Goal: Task Accomplishment & Management: Use online tool/utility

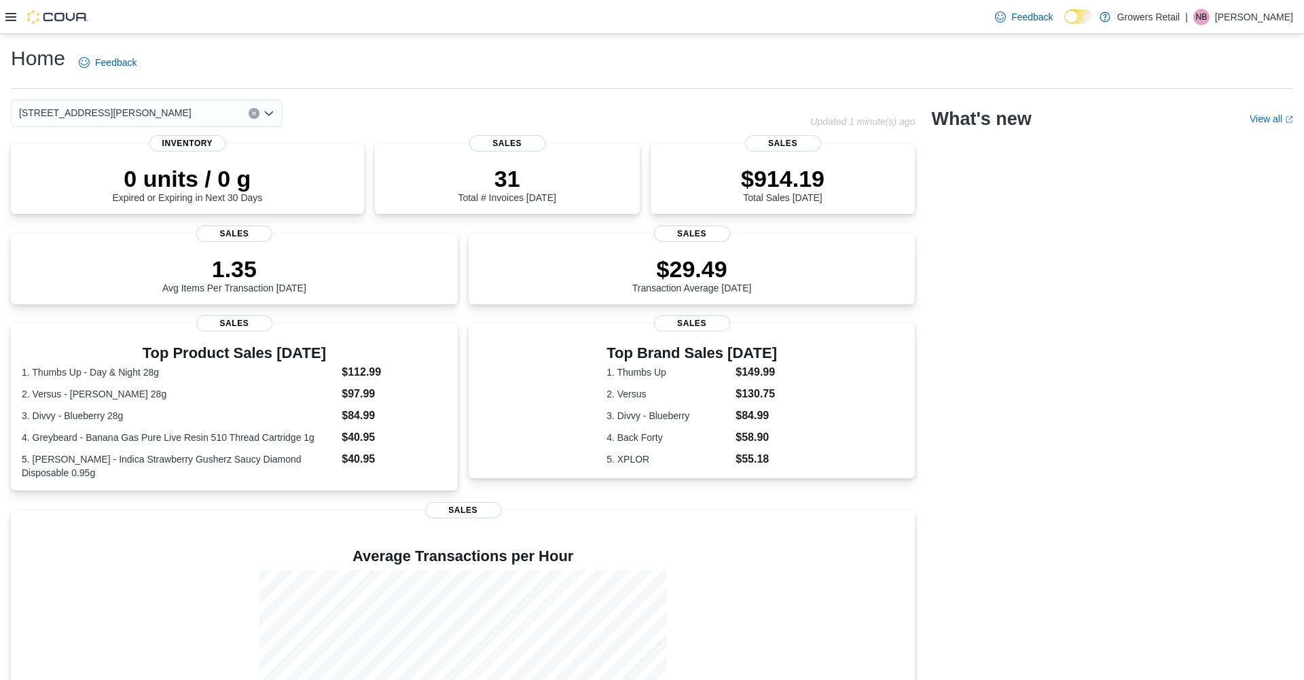
click at [12, 20] on icon at bounding box center [10, 17] width 11 height 8
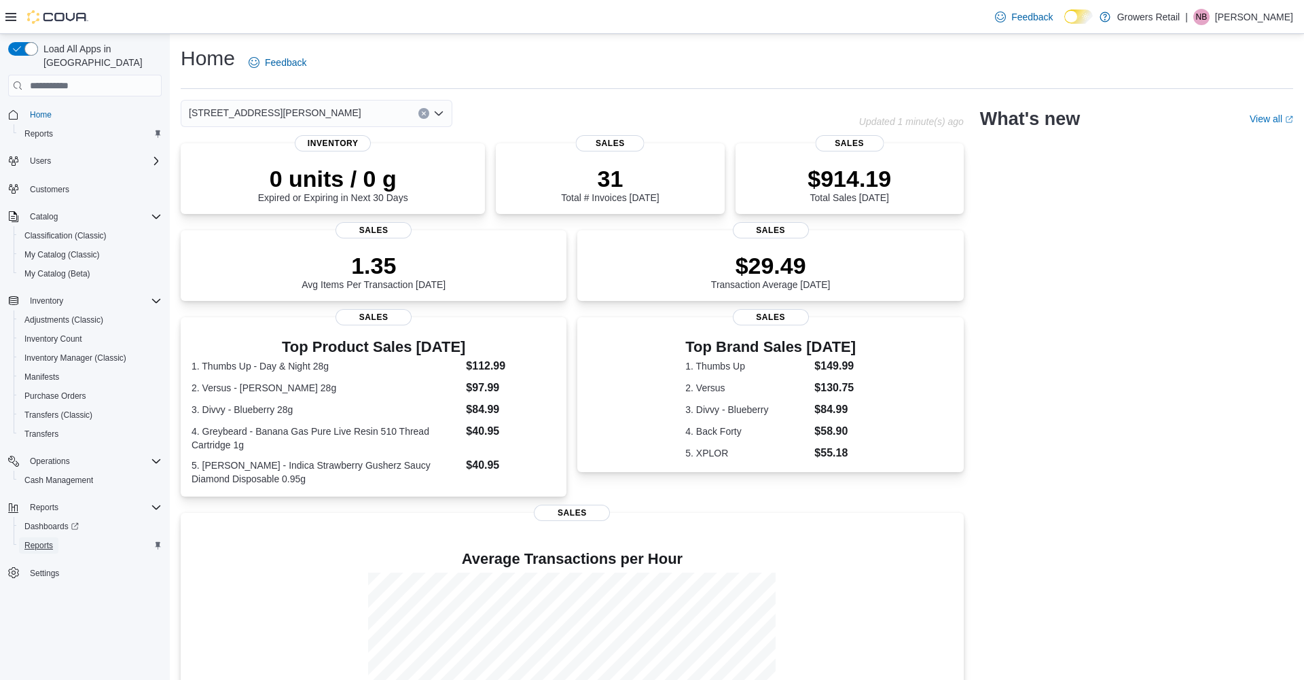
click at [38, 540] on span "Reports" at bounding box center [38, 545] width 29 height 11
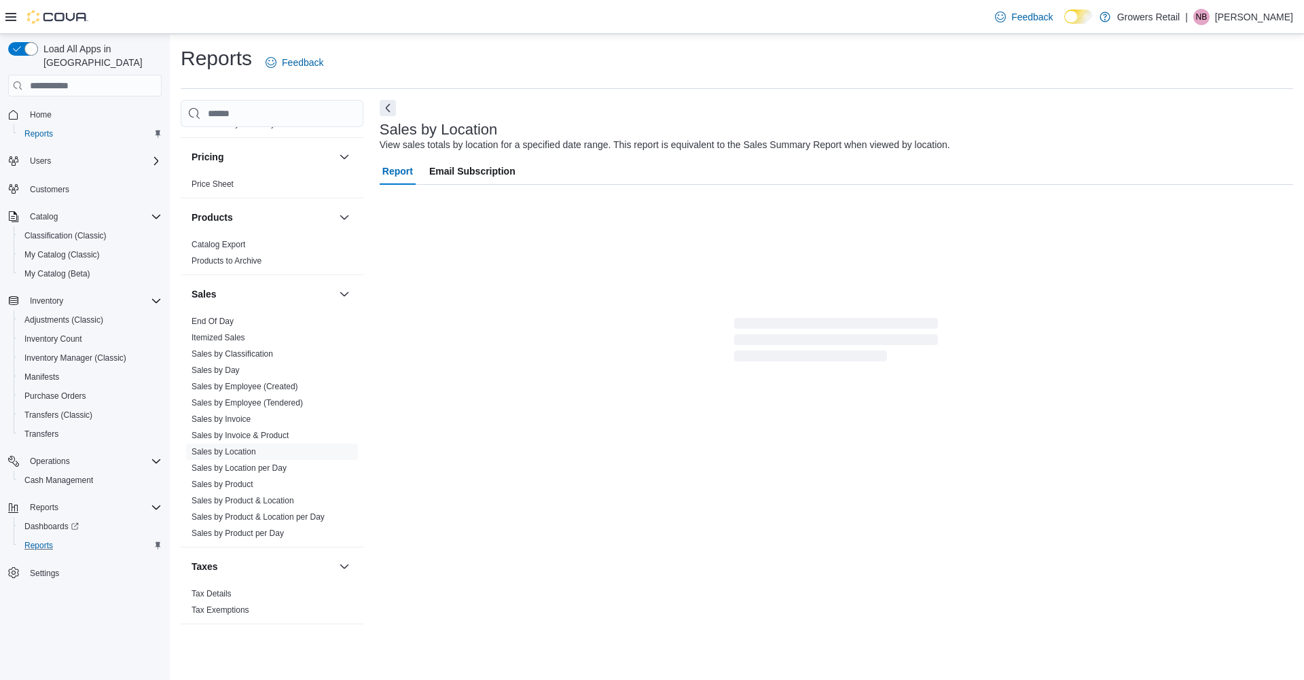
scroll to position [674, 0]
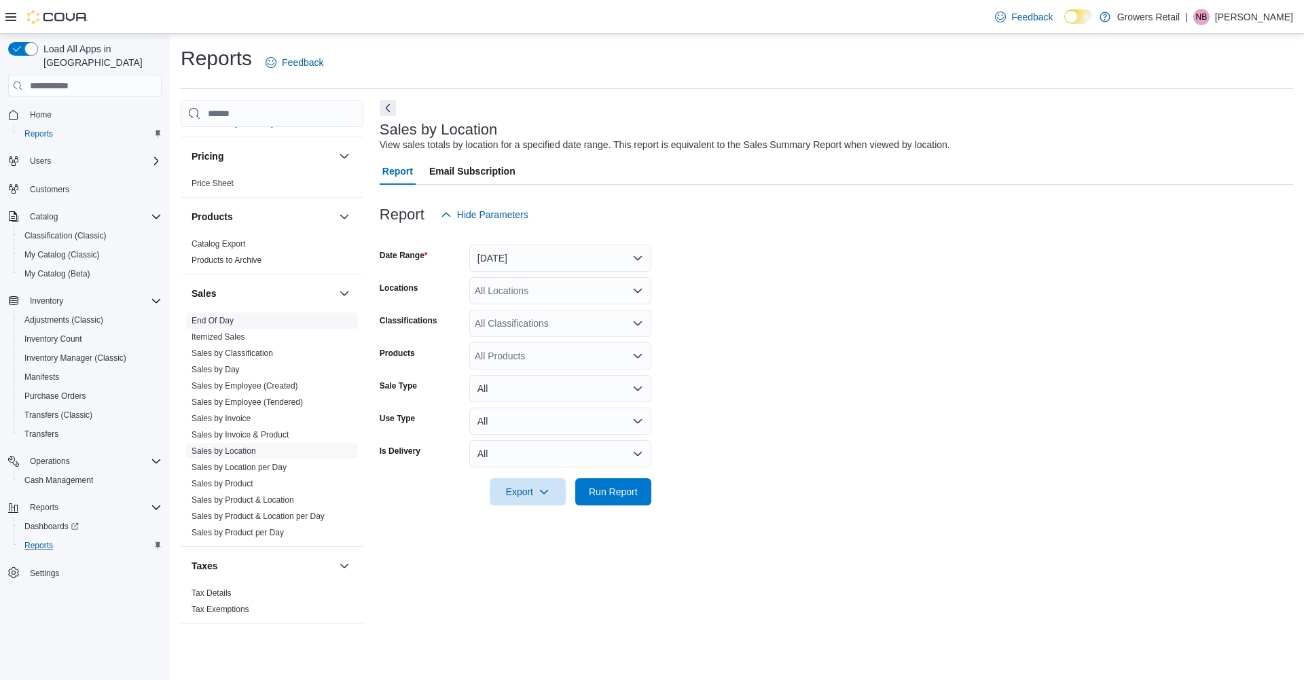
click at [232, 321] on link "End Of Day" at bounding box center [213, 321] width 42 height 10
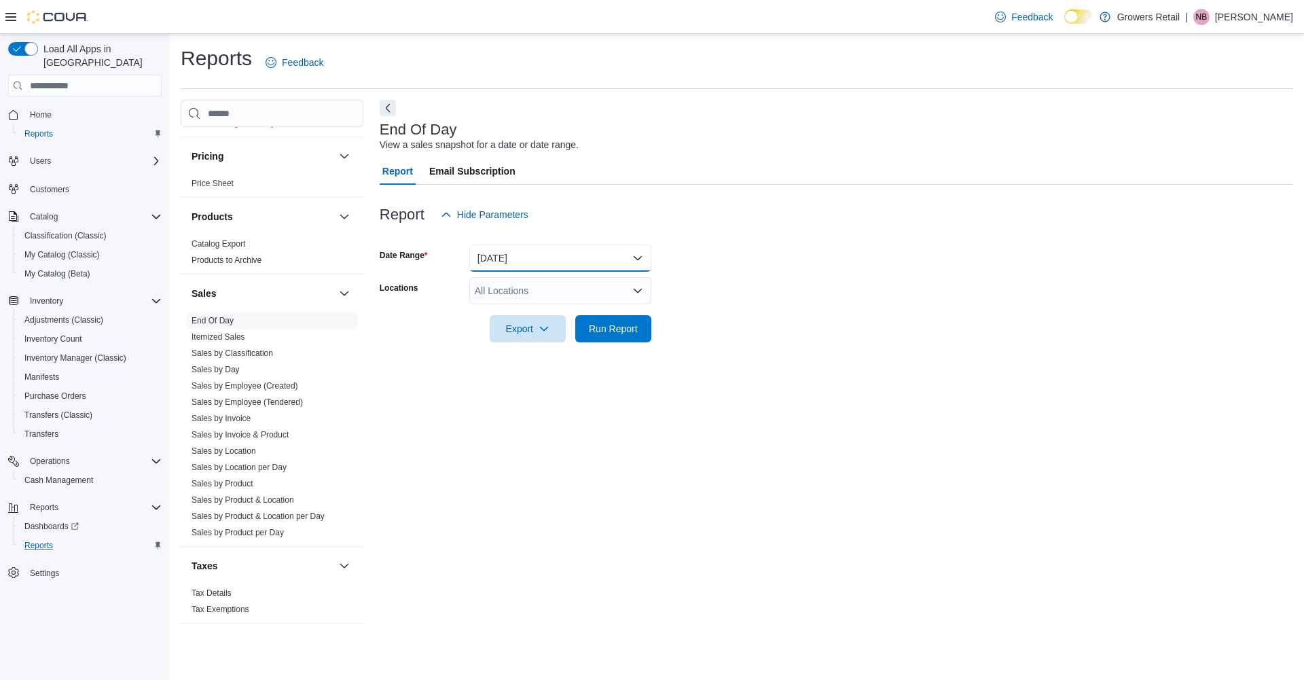
click at [519, 262] on button "Today" at bounding box center [560, 258] width 182 height 27
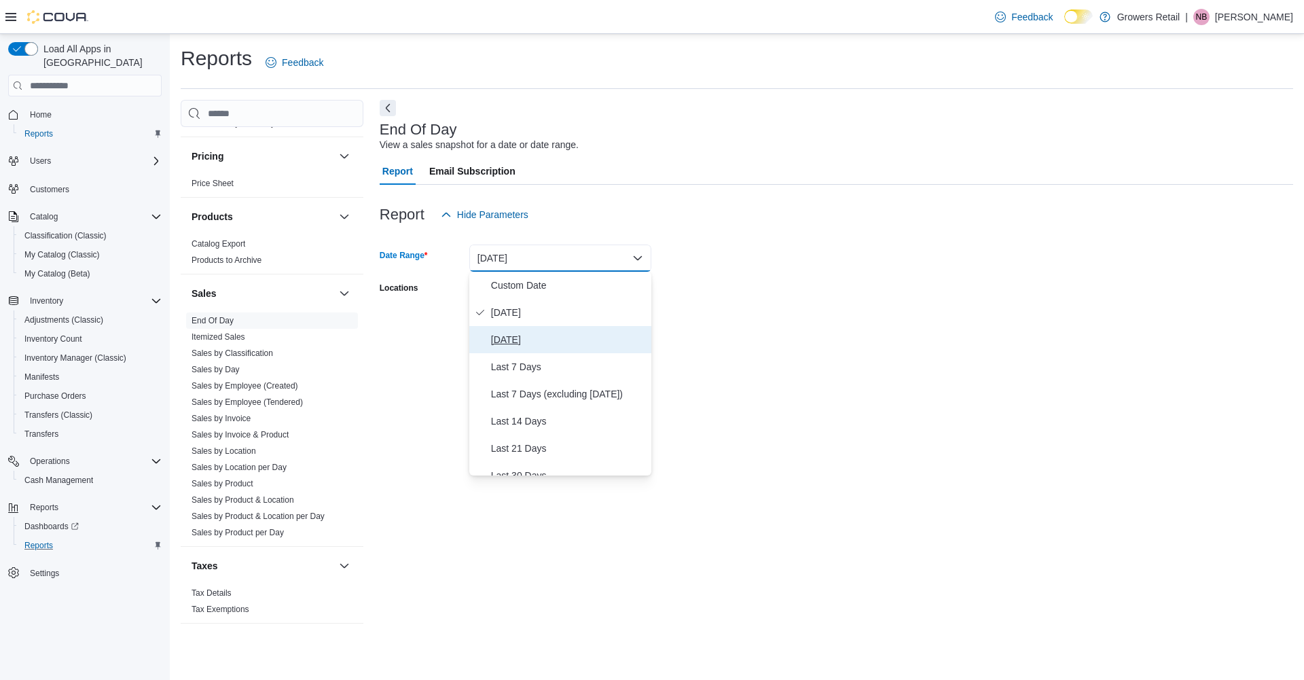
click at [507, 342] on span "Yesterday" at bounding box center [568, 339] width 155 height 16
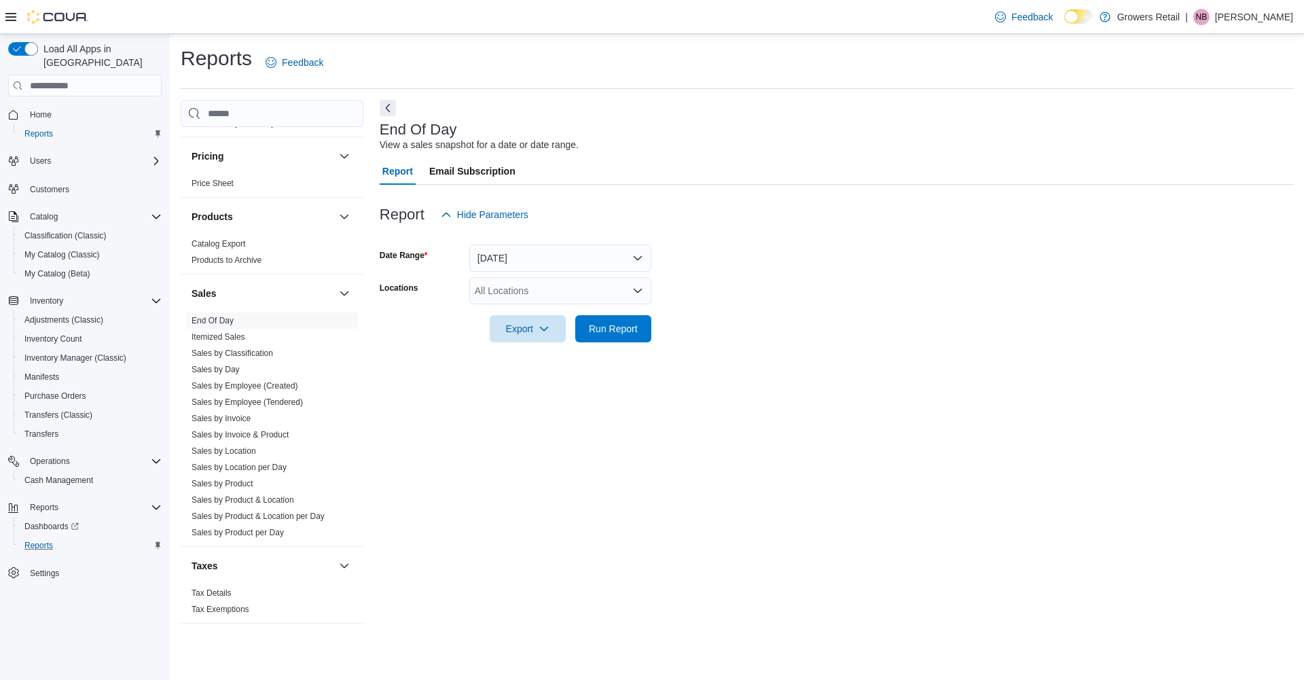
click at [791, 290] on form "Date Range Yesterday Locations All Locations Export Run Report" at bounding box center [836, 285] width 913 height 114
click at [585, 298] on div "All Locations" at bounding box center [560, 290] width 182 height 27
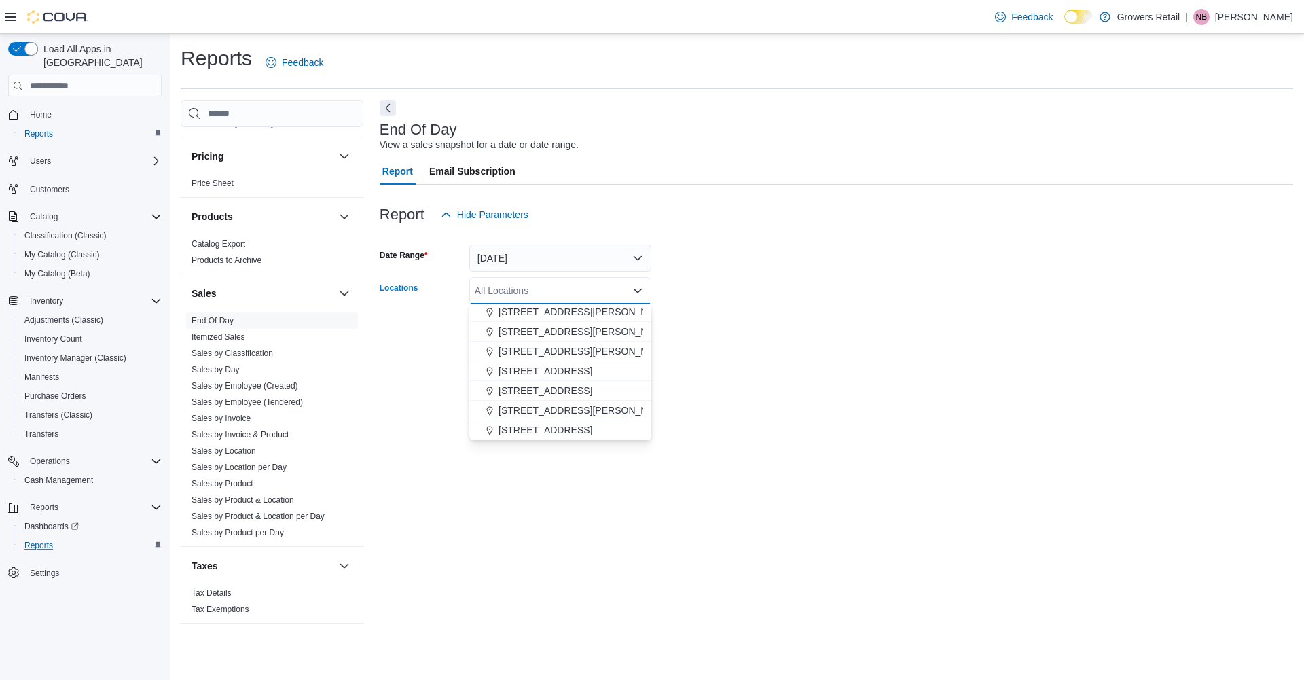
click at [537, 408] on span "821 Brimley Road" at bounding box center [585, 410] width 173 height 14
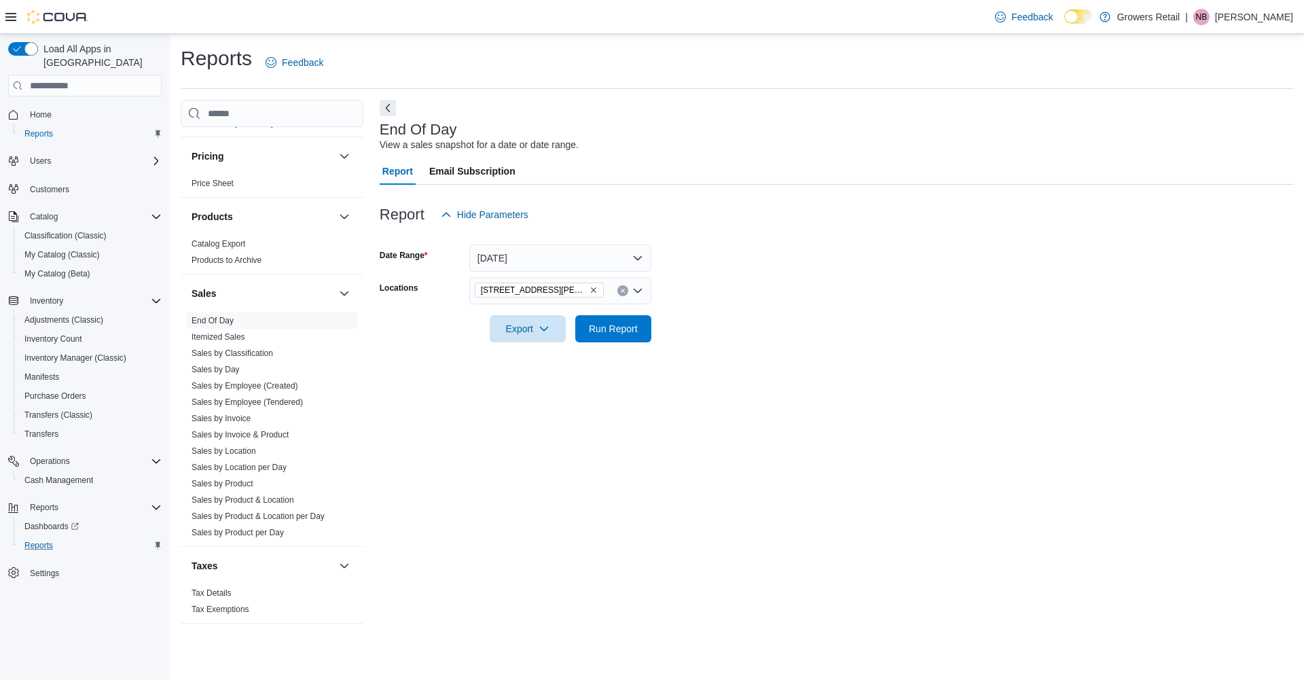
click at [758, 330] on form "Date Range Yesterday Locations 821 Brimley Road Export Run Report" at bounding box center [836, 285] width 913 height 114
click at [610, 336] on span "Run Report" at bounding box center [613, 327] width 60 height 27
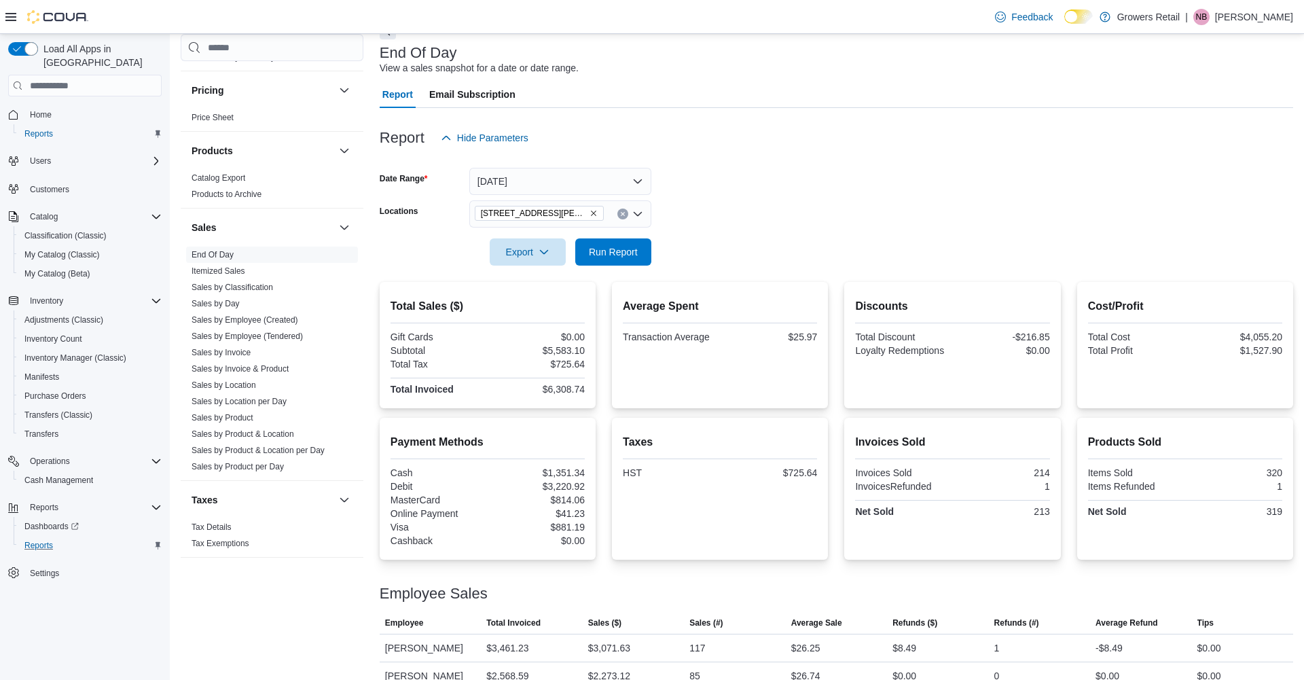
scroll to position [56, 0]
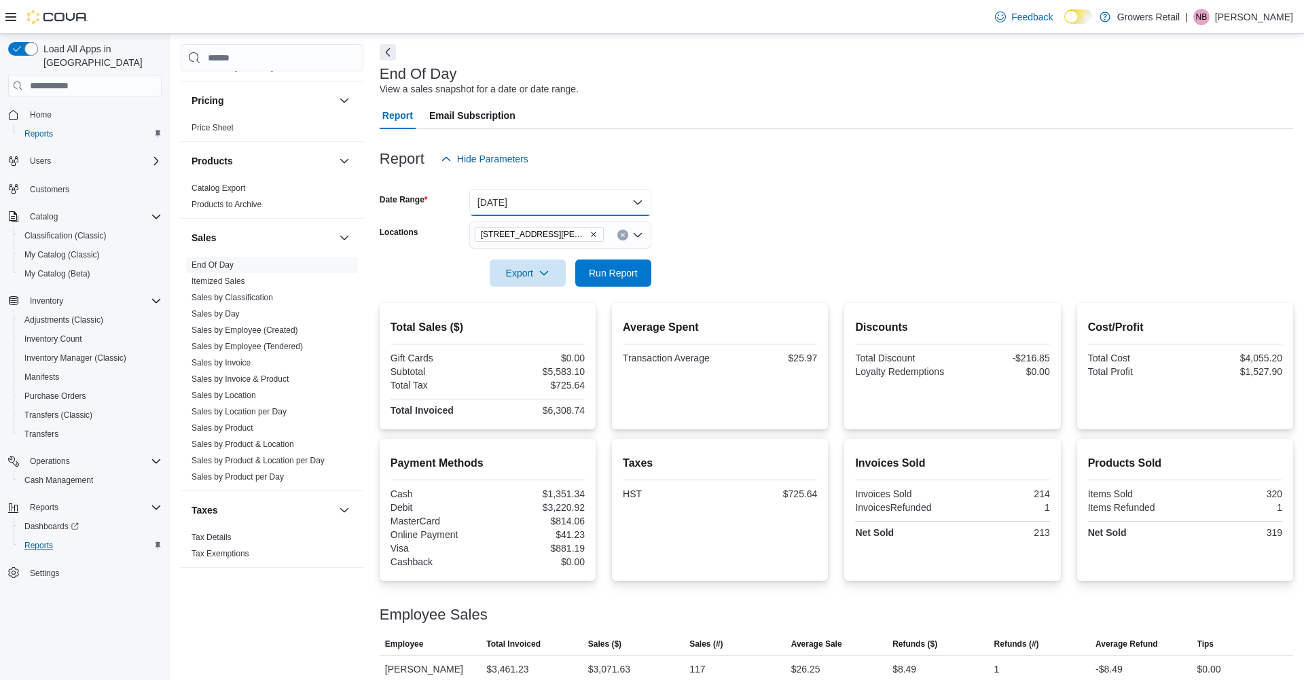
click at [560, 189] on button "Yesterday" at bounding box center [560, 202] width 182 height 27
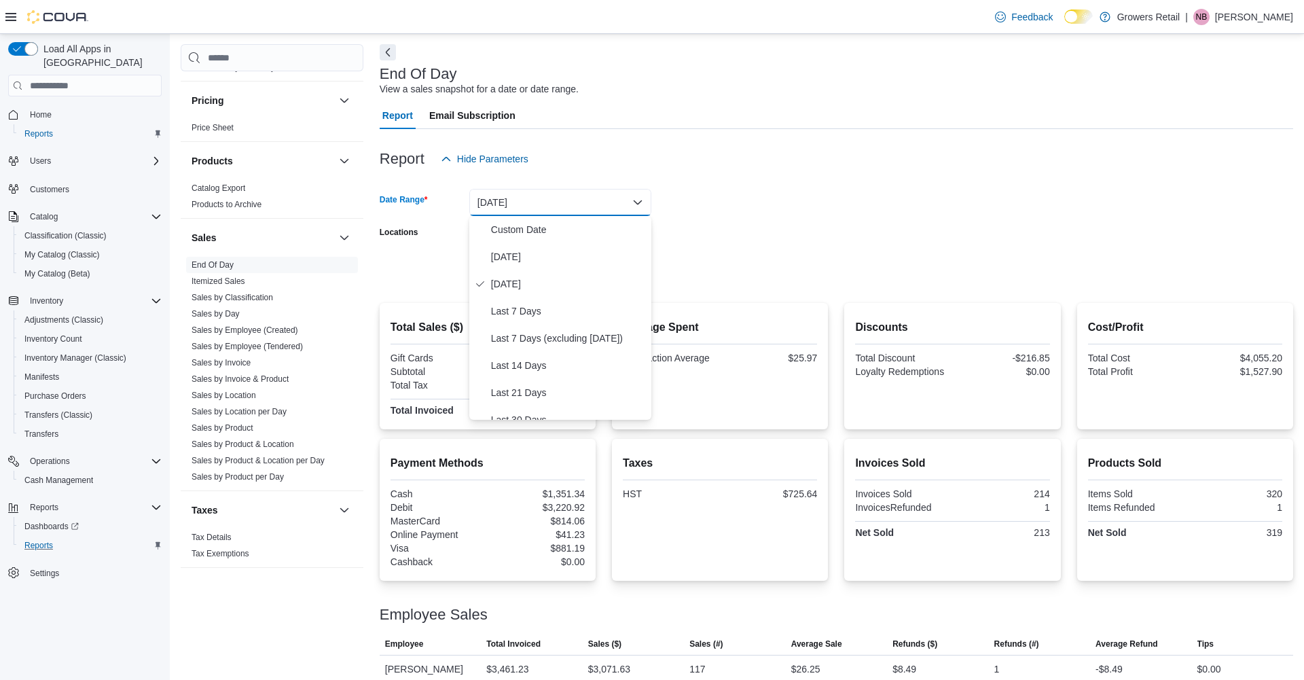
drag, startPoint x: 584, startPoint y: 162, endPoint x: 576, endPoint y: 175, distance: 15.8
click at [584, 161] on div "Report Hide Parameters" at bounding box center [836, 158] width 913 height 27
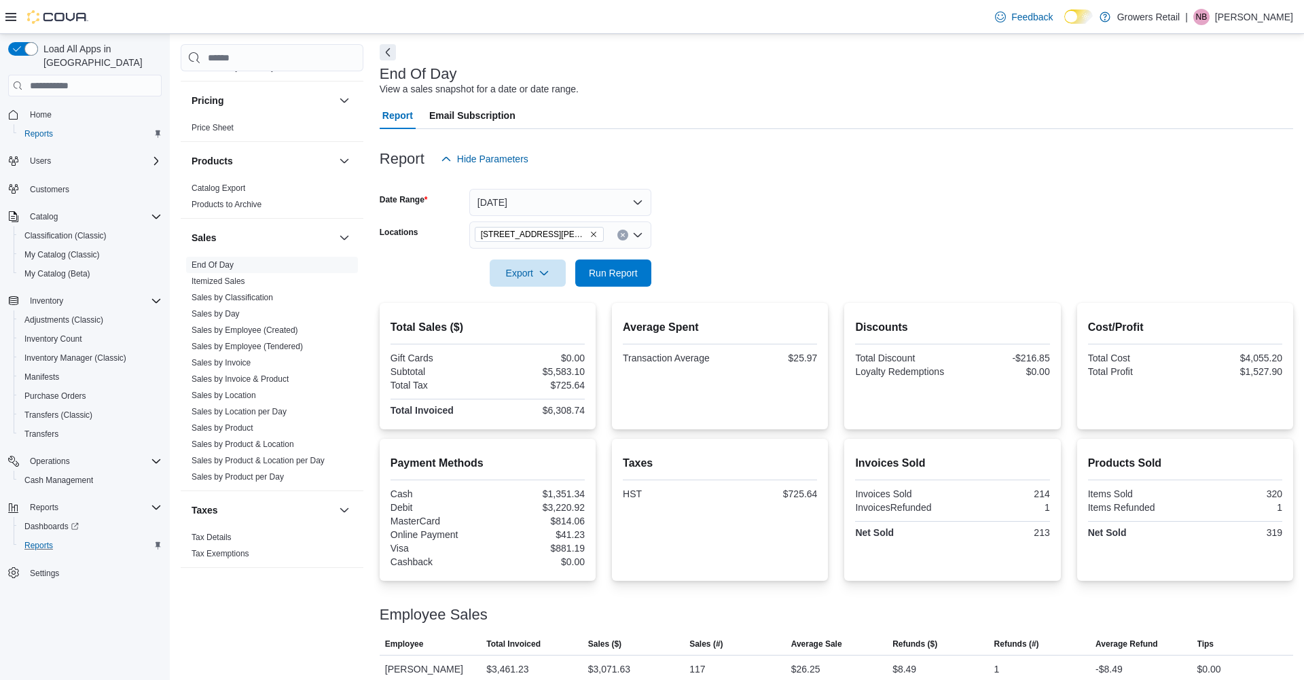
click at [590, 234] on icon "Remove 821 Brimley Road from selection in this group" at bounding box center [594, 234] width 8 height 8
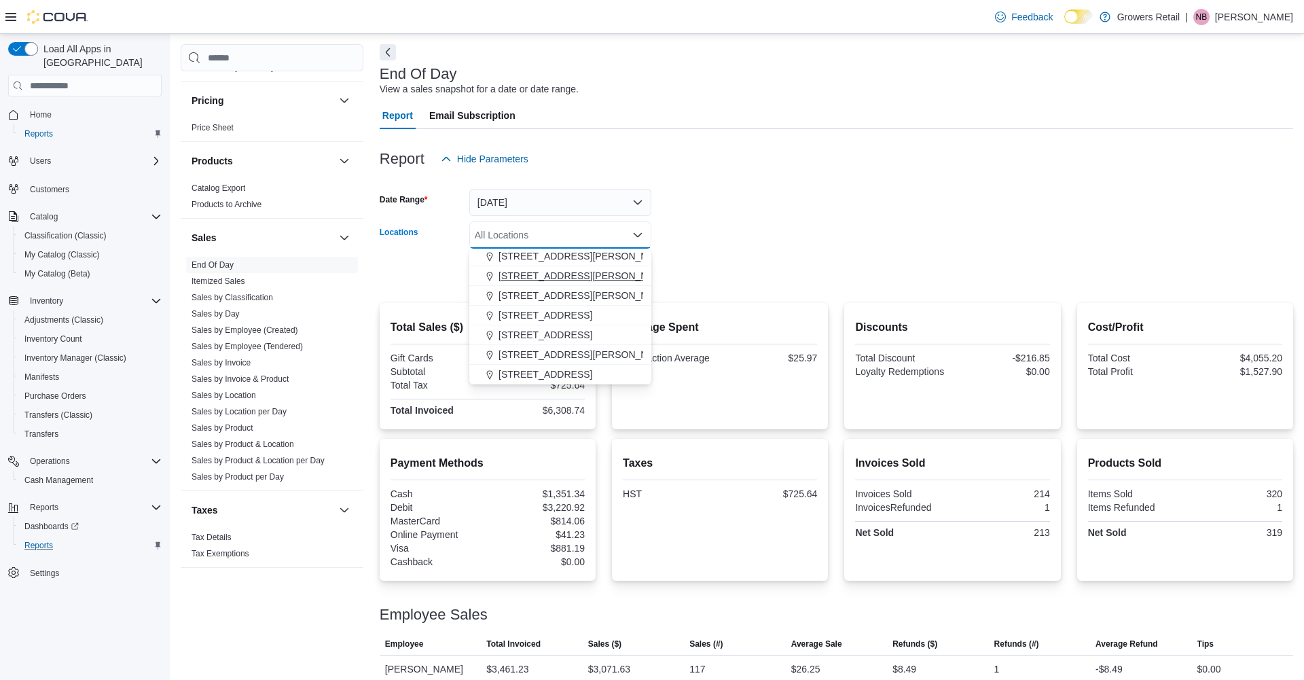
click at [551, 295] on span "2620 Danforth Avenue" at bounding box center [585, 296] width 173 height 14
click at [685, 242] on form "Date Range Yesterday Locations 2620 Danforth Avenue Combo box. Selected. 2620 D…" at bounding box center [836, 230] width 913 height 114
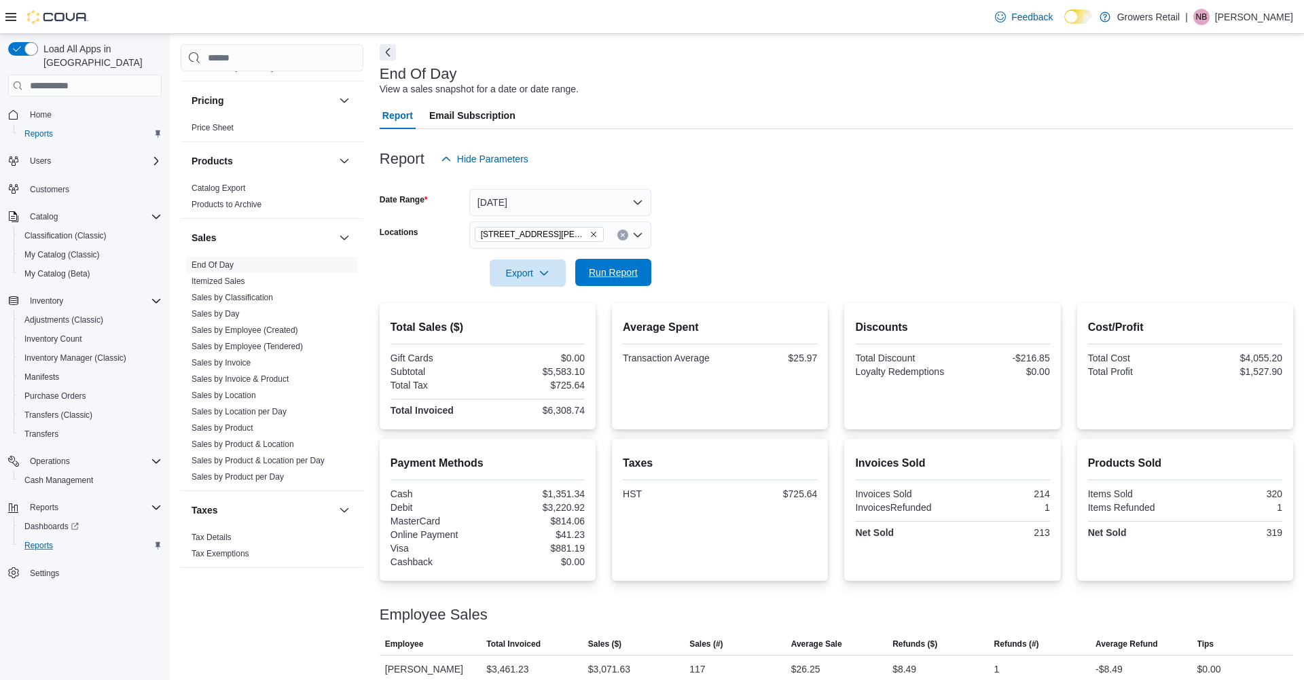
click at [599, 263] on span "Run Report" at bounding box center [613, 272] width 60 height 27
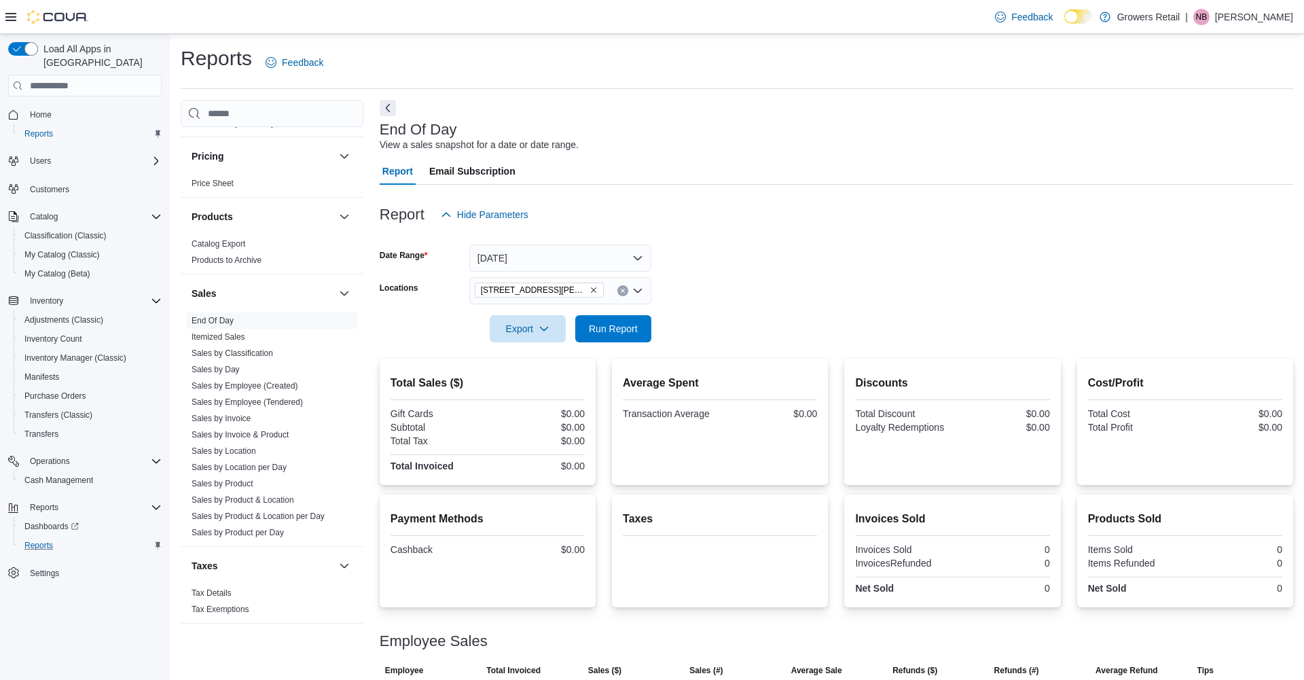
click at [1233, 20] on p "Noelle Bernabe" at bounding box center [1254, 17] width 78 height 16
click at [1196, 137] on span "Sign Out" at bounding box center [1205, 135] width 37 height 14
